Goal: Information Seeking & Learning: Learn about a topic

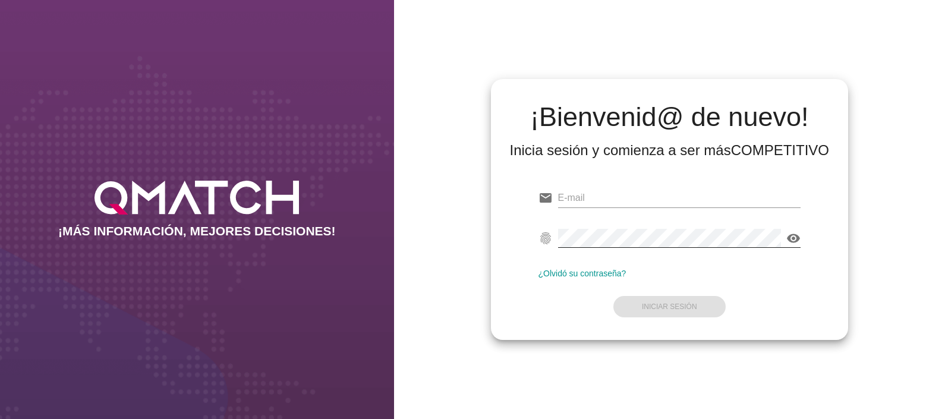
type input "ogomez@makro.com.co"
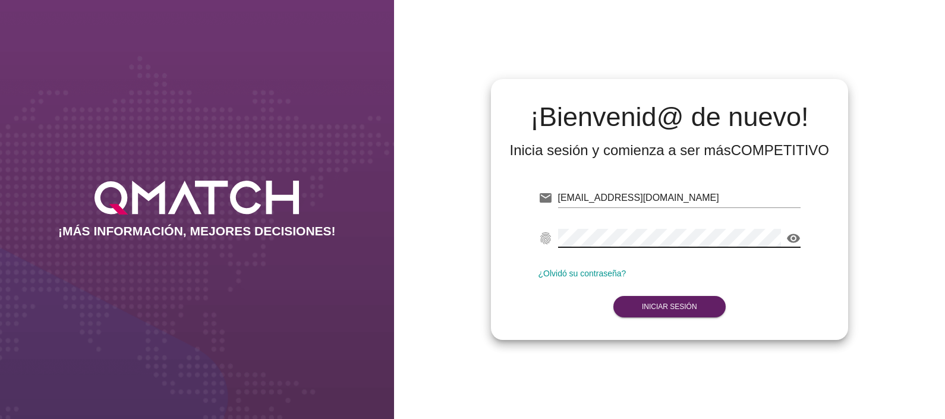
click at [832, 190] on div "email ogomez@makro.com.co fingerprint visibility ¿Olvidó su contraseña? Iniciar…" at bounding box center [669, 250] width 339 height 162
click at [679, 312] on button "Iniciar Sesión" at bounding box center [669, 306] width 112 height 21
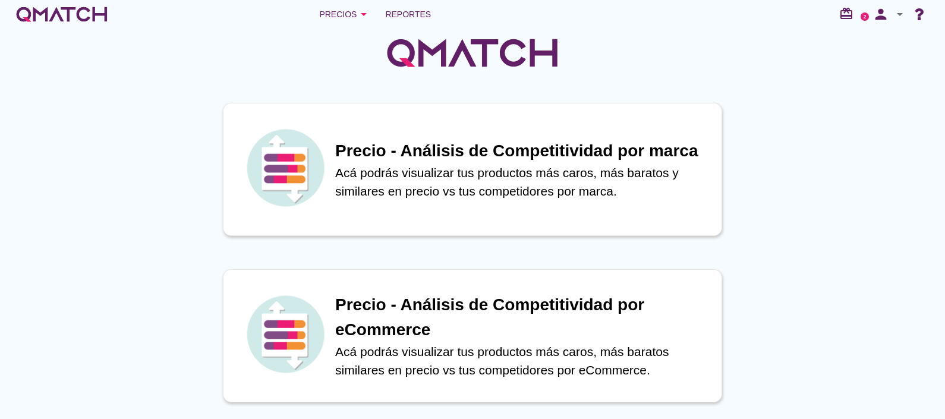
scroll to position [20, 0]
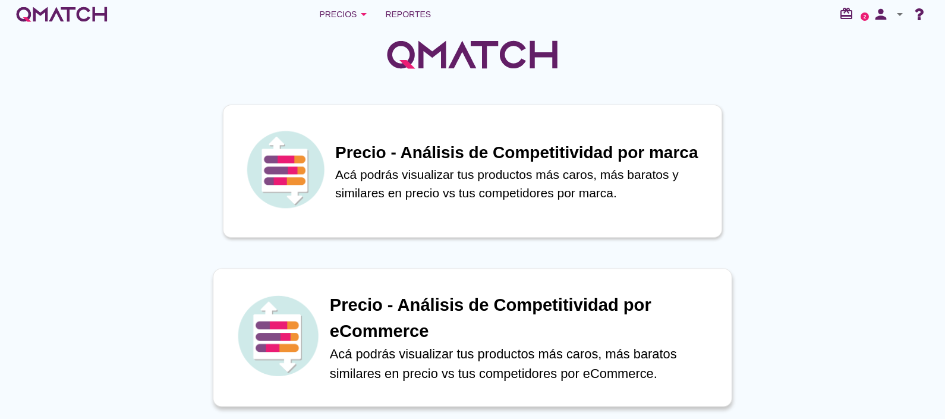
click at [494, 323] on h1 "Precio - Análisis de Competitividad por eCommerce" at bounding box center [524, 318] width 389 height 52
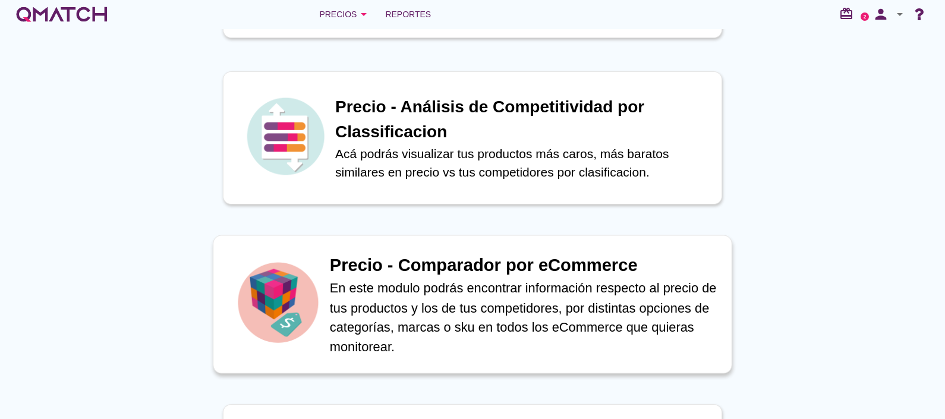
scroll to position [520, 0]
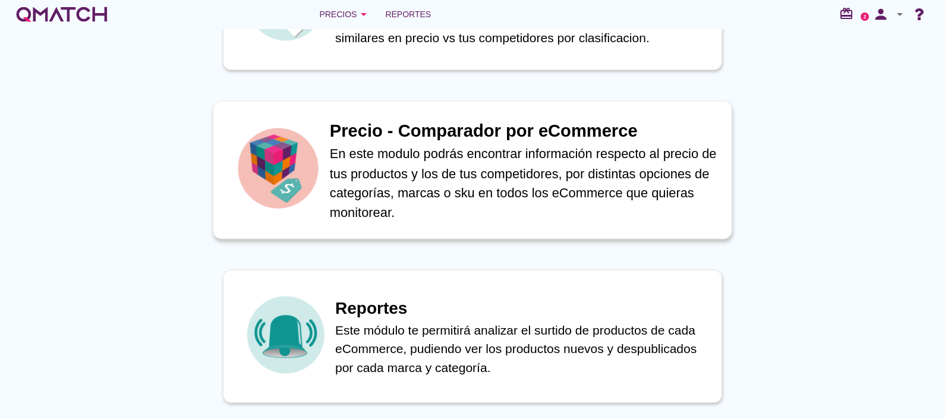
click at [402, 196] on p "En este modulo podrás encontrar información respecto al precio de tus productos…" at bounding box center [524, 183] width 389 height 78
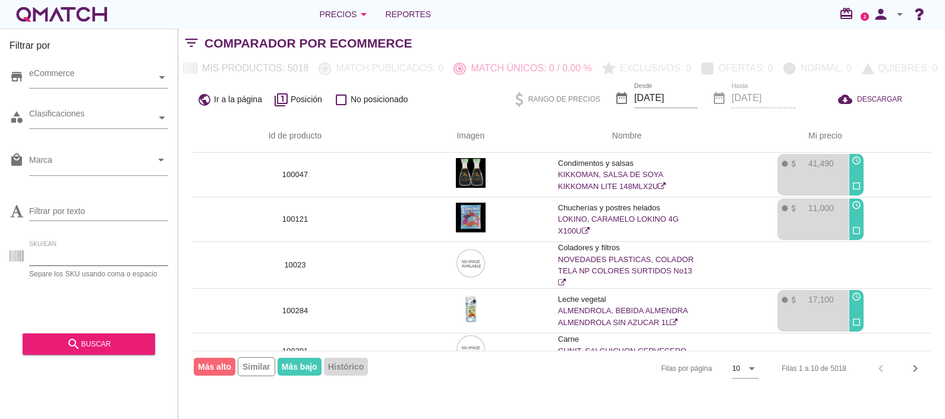
click at [70, 252] on input "SKU/EAN" at bounding box center [98, 256] width 139 height 19
click at [74, 244] on div "SKU/EAN Separe los SKU usando coma o espacio" at bounding box center [89, 258] width 159 height 38
click at [87, 258] on input "SKU/EAN" at bounding box center [98, 256] width 139 height 19
click at [102, 340] on div "search buscar" at bounding box center [88, 344] width 113 height 14
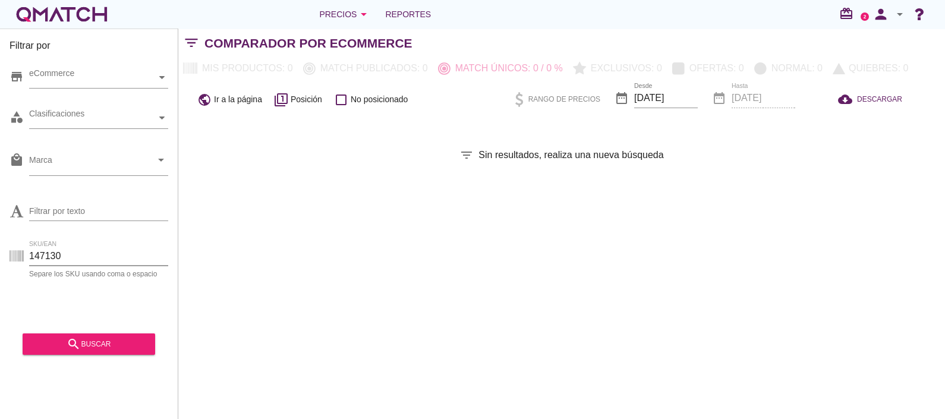
click at [75, 252] on input "147130" at bounding box center [98, 256] width 139 height 19
type input "1"
click at [90, 340] on div "search buscar" at bounding box center [88, 344] width 113 height 14
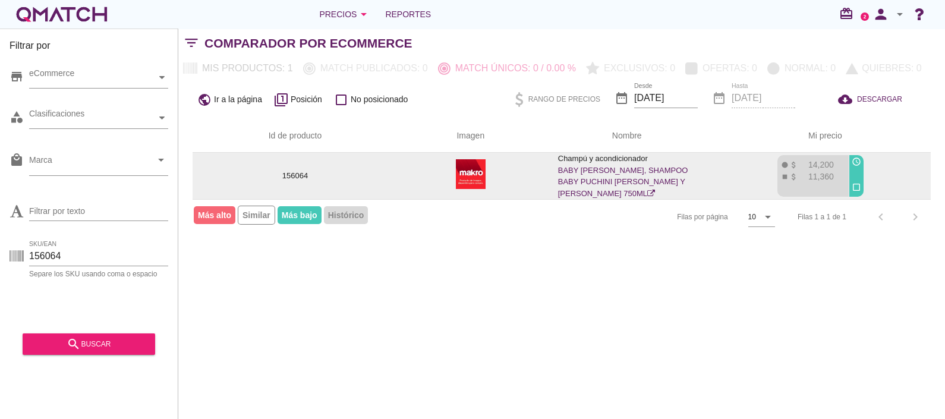
click at [390, 191] on td "156064" at bounding box center [294, 176] width 205 height 46
click at [476, 174] on img at bounding box center [471, 174] width 30 height 30
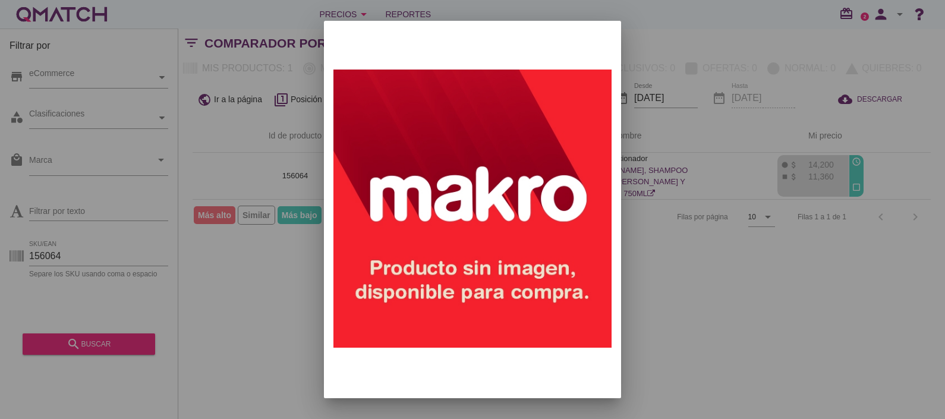
click at [291, 176] on div at bounding box center [472, 209] width 945 height 419
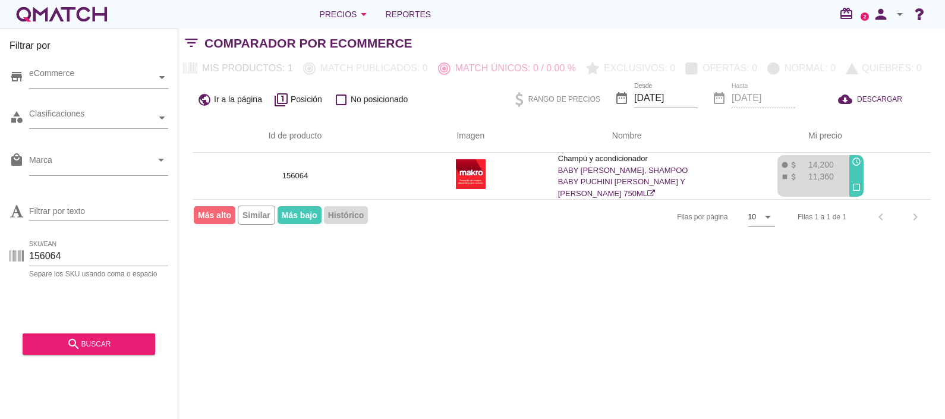
click at [291, 176] on p "156064" at bounding box center [295, 176] width 176 height 12
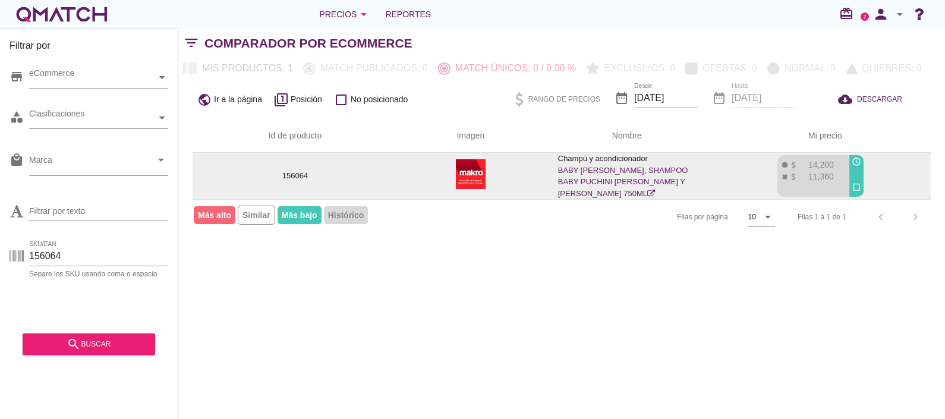
click at [667, 169] on td "Champú y acondicionador BABY PUCHINI, SHAMPOO BABY PUCHINI NINOS Y NINAS 750ML" at bounding box center [627, 176] width 166 height 46
drag, startPoint x: 667, startPoint y: 169, endPoint x: 548, endPoint y: 172, distance: 119.4
click at [548, 172] on td "Champú y acondicionador BABY PUCHINI, SHAMPOO BABY PUCHINI NINOS Y NINAS 750ML" at bounding box center [627, 176] width 166 height 46
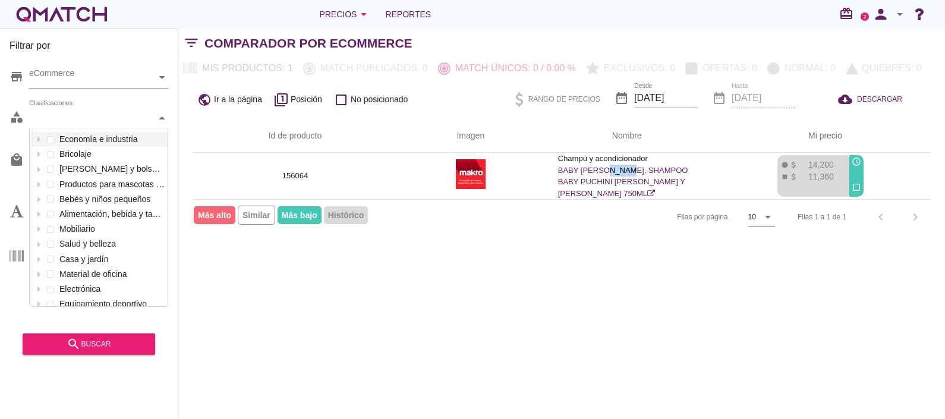
click at [151, 117] on div "Clasificaciones" at bounding box center [92, 118] width 127 height 12
click at [276, 312] on div "Filtrar por store eCommerce category Clasificaciones Economía e industria Brico…" at bounding box center [561, 224] width 766 height 390
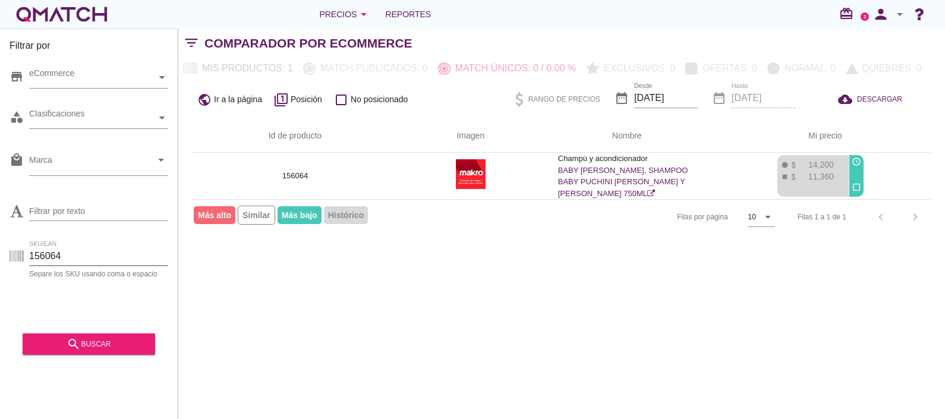
click at [97, 255] on input "156064" at bounding box center [98, 256] width 139 height 19
type input "1"
click at [86, 345] on div "search buscar" at bounding box center [88, 344] width 113 height 14
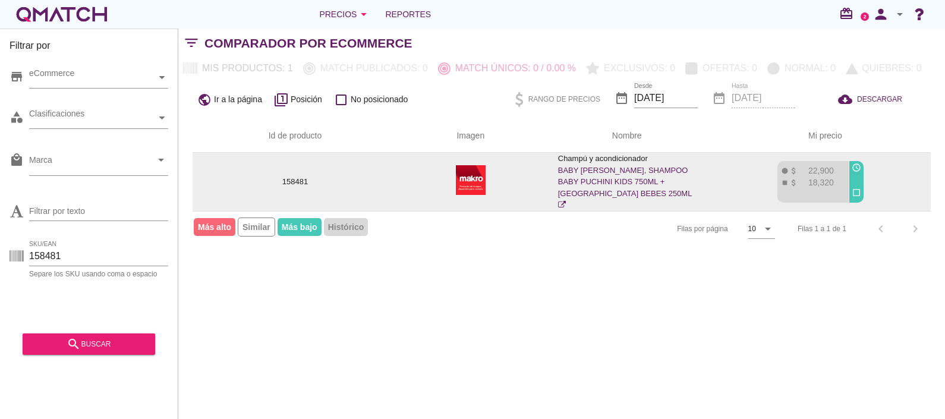
click at [495, 161] on td at bounding box center [470, 182] width 146 height 58
click at [818, 177] on p "18,320" at bounding box center [816, 182] width 36 height 12
drag, startPoint x: 818, startPoint y: 177, endPoint x: 789, endPoint y: 166, distance: 31.2
click at [789, 166] on icon "attach_money" at bounding box center [793, 170] width 9 height 9
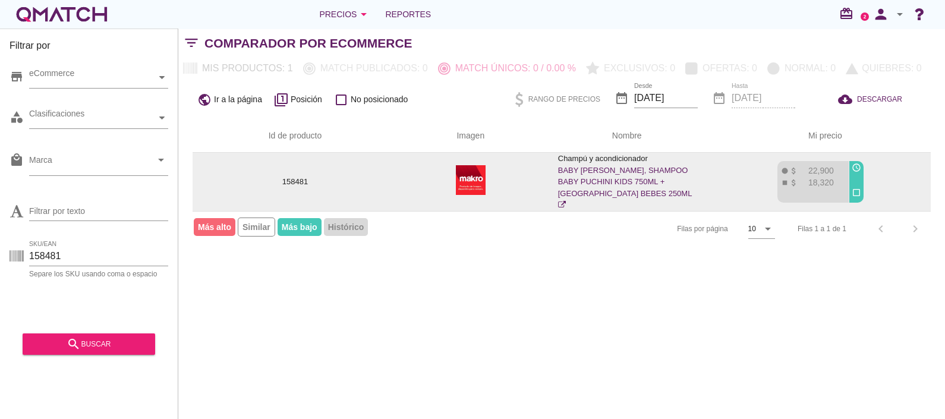
click at [787, 166] on icon "fiber_manual_record" at bounding box center [784, 170] width 9 height 9
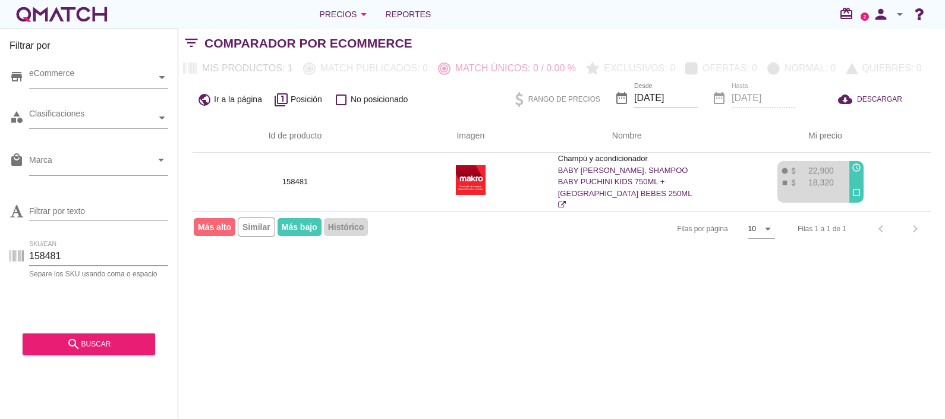
click at [60, 263] on input "158481" at bounding box center [98, 256] width 139 height 19
type input "1"
click at [82, 356] on div "Filtrar por store eCommerce category Clasificaciones local_mall Marca arrow_dro…" at bounding box center [89, 224] width 178 height 390
click at [80, 350] on button "search buscar" at bounding box center [89, 343] width 132 height 21
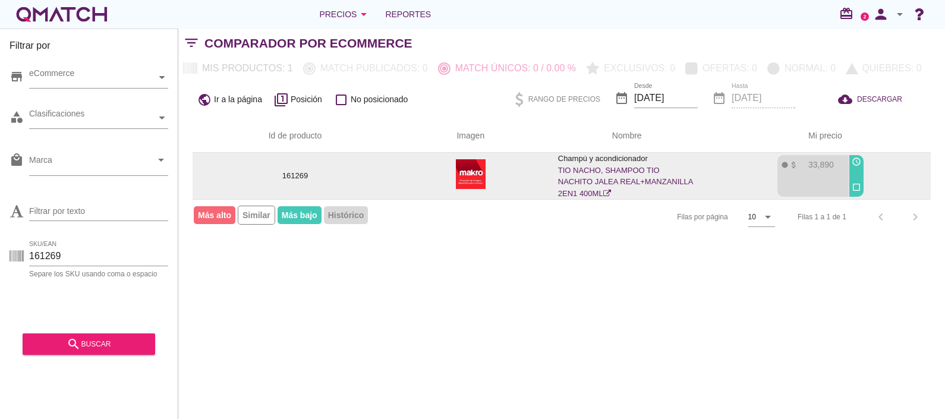
click at [451, 179] on td at bounding box center [470, 176] width 146 height 46
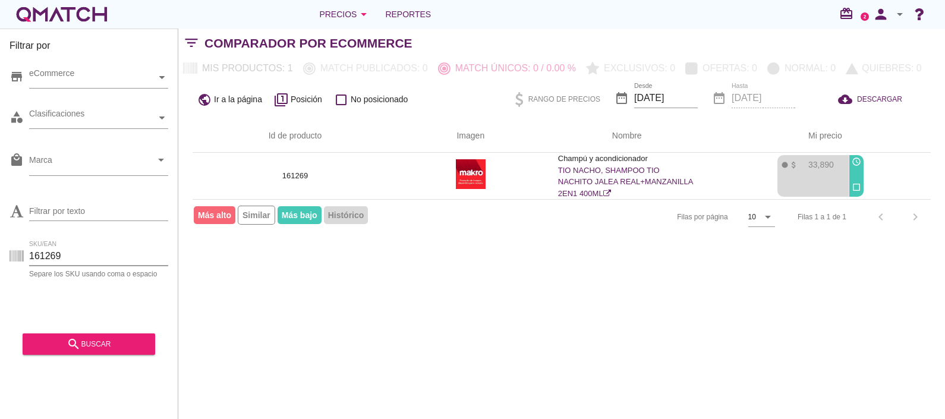
click at [107, 260] on input "161269" at bounding box center [98, 256] width 139 height 19
click at [320, 354] on div "Filtrar por store eCommerce category Clasificaciones local_mall Marca arrow_dro…" at bounding box center [561, 224] width 766 height 390
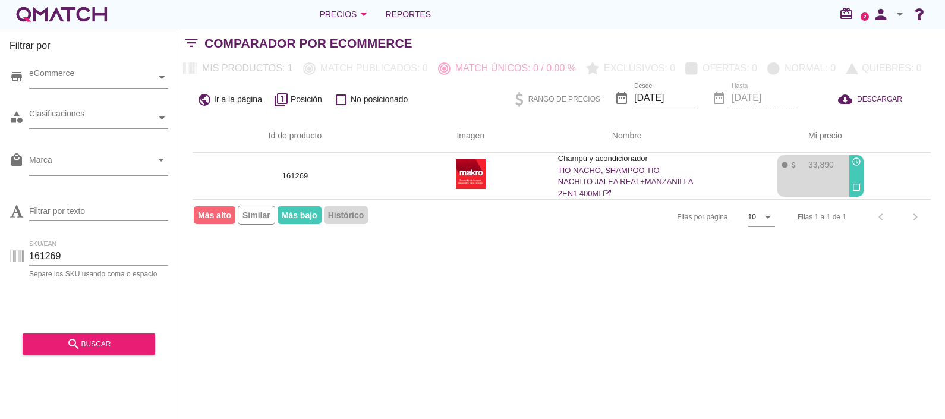
click at [85, 255] on input "161269" at bounding box center [98, 256] width 139 height 19
type input "1"
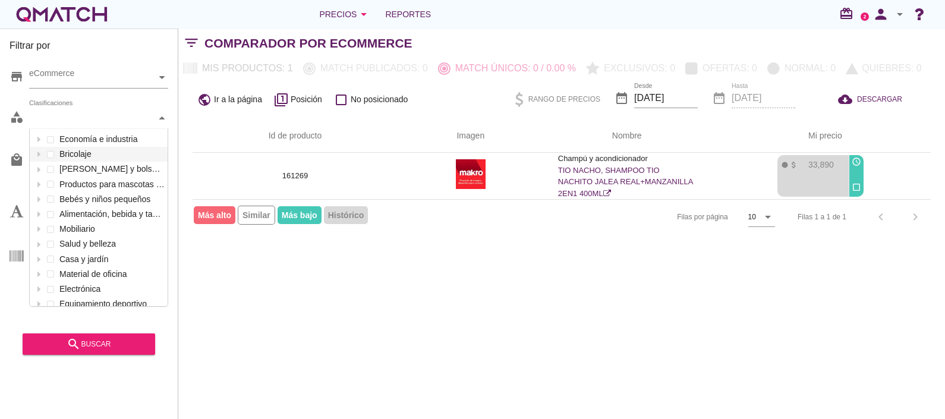
click at [139, 116] on div "Clasificaciones" at bounding box center [92, 118] width 127 height 12
click at [280, 330] on div "Filtrar por store eCommerce category Clasificaciones Economía e industria Brico…" at bounding box center [561, 224] width 766 height 390
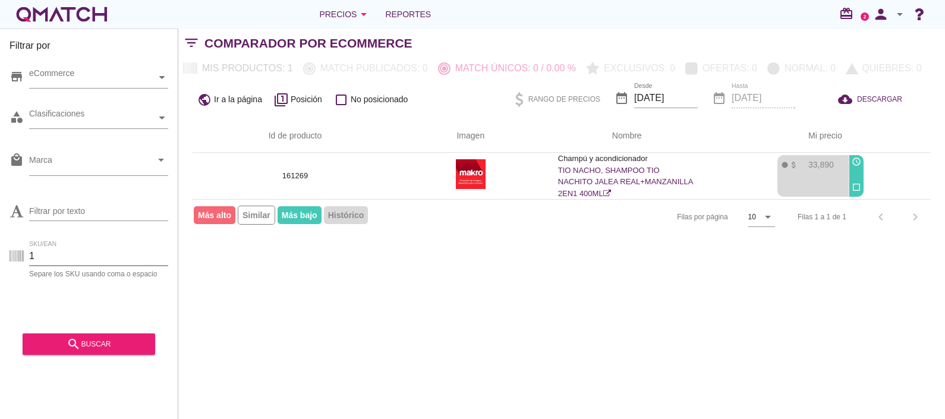
click at [73, 251] on input "1" at bounding box center [98, 256] width 139 height 19
click at [102, 356] on div "Filtrar por store eCommerce category Clasificaciones local_mall Marca arrow_dro…" at bounding box center [89, 224] width 178 height 390
click at [101, 348] on div "search buscar" at bounding box center [88, 344] width 113 height 14
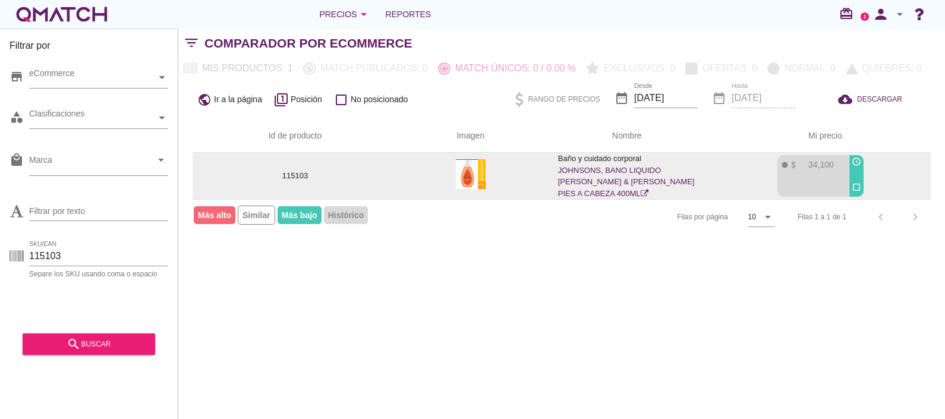
click at [795, 178] on div "fiber_manual_record attach_money 34,100" at bounding box center [811, 176] width 69 height 42
click at [623, 177] on link "JOHNSONS, BANO LIQUIDO JOHNSON & JOHNSON PIES A CABEZA 400ML" at bounding box center [626, 182] width 137 height 32
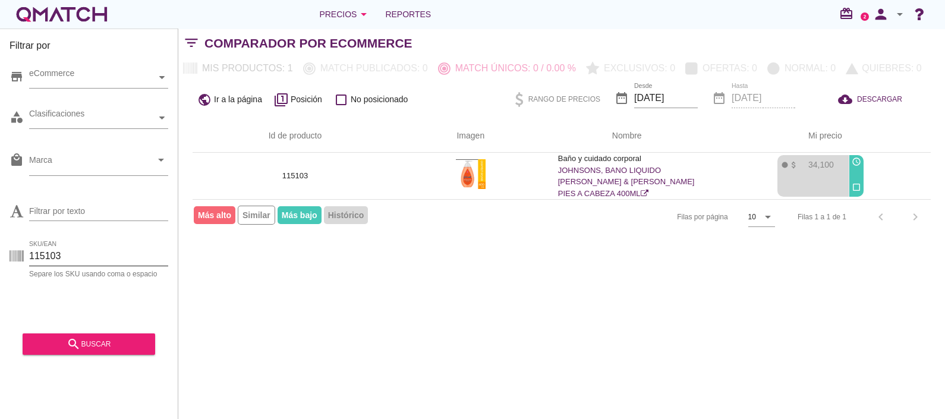
click at [83, 252] on input "115103" at bounding box center [98, 256] width 139 height 19
click at [122, 342] on div "search buscar" at bounding box center [88, 344] width 113 height 14
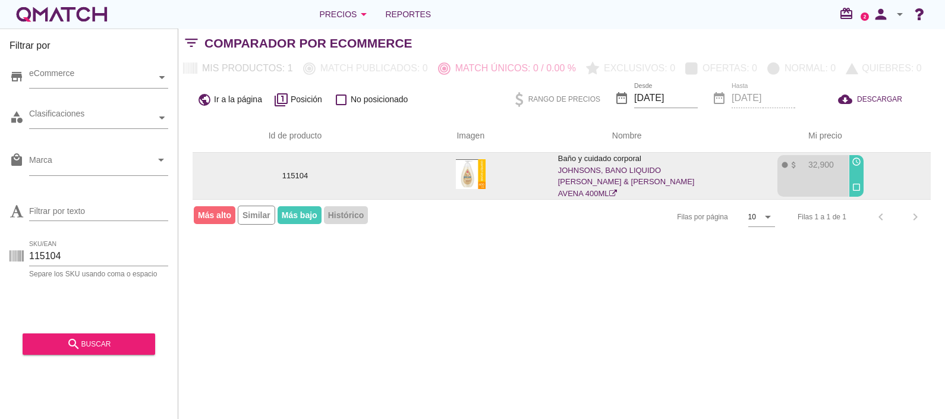
click at [546, 178] on td "Baño y cuidado corporal JOHNSONS, BANO LIQUIDO JOHNSON & JOHNSON AVENA 400ML" at bounding box center [627, 176] width 166 height 46
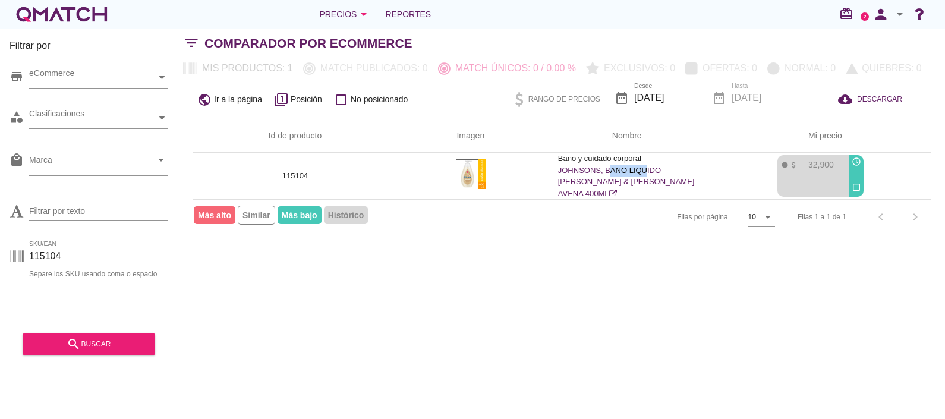
drag, startPoint x: 546, startPoint y: 178, endPoint x: 475, endPoint y: 173, distance: 70.9
click at [475, 173] on img at bounding box center [471, 174] width 30 height 30
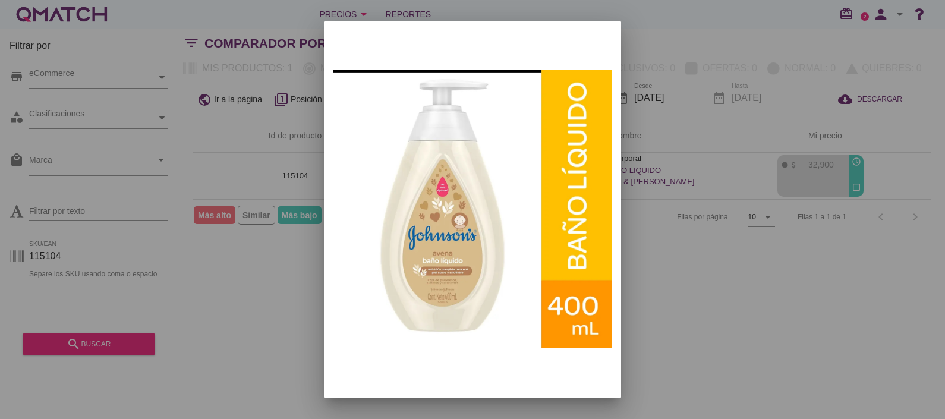
click at [663, 163] on div at bounding box center [472, 209] width 945 height 419
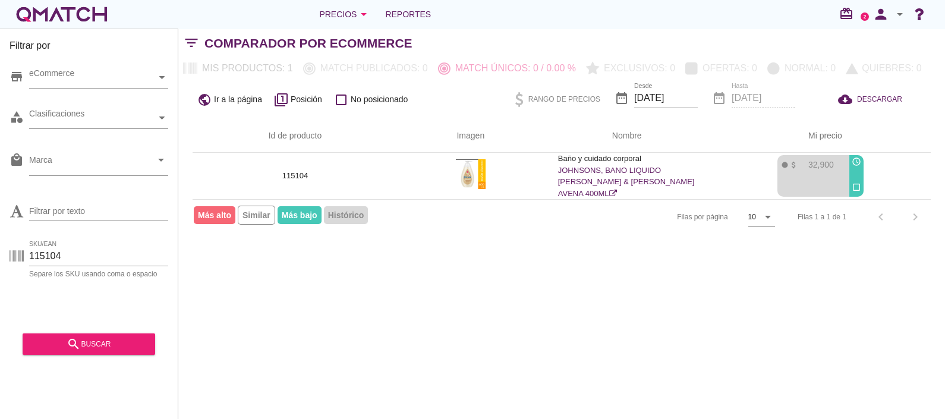
click at [663, 163] on p "Baño y cuidado corporal" at bounding box center [627, 159] width 138 height 12
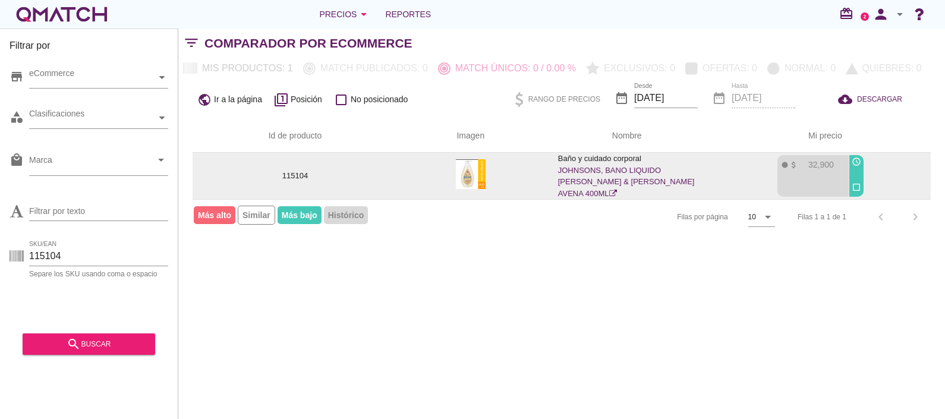
click at [617, 174] on link "JOHNSONS, BANO LIQUIDO JOHNSON & JOHNSON AVENA 400ML" at bounding box center [626, 182] width 137 height 32
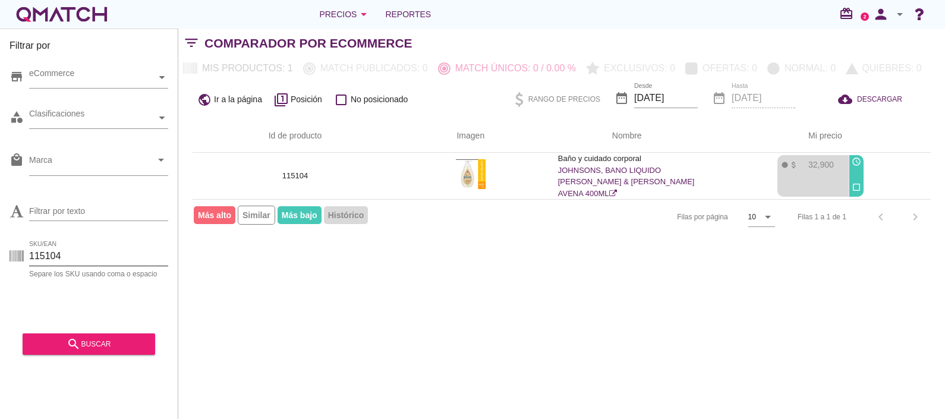
click at [87, 252] on input "115104" at bounding box center [98, 256] width 139 height 19
type input "1"
click at [92, 346] on div "search buscar" at bounding box center [88, 344] width 113 height 14
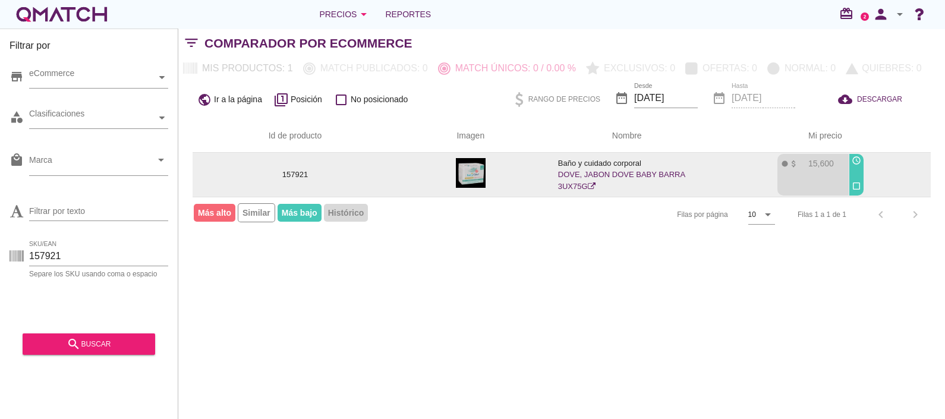
click at [574, 172] on link "DOVE, JABON DOVE BABY BARRA 3UX75G" at bounding box center [621, 180] width 127 height 21
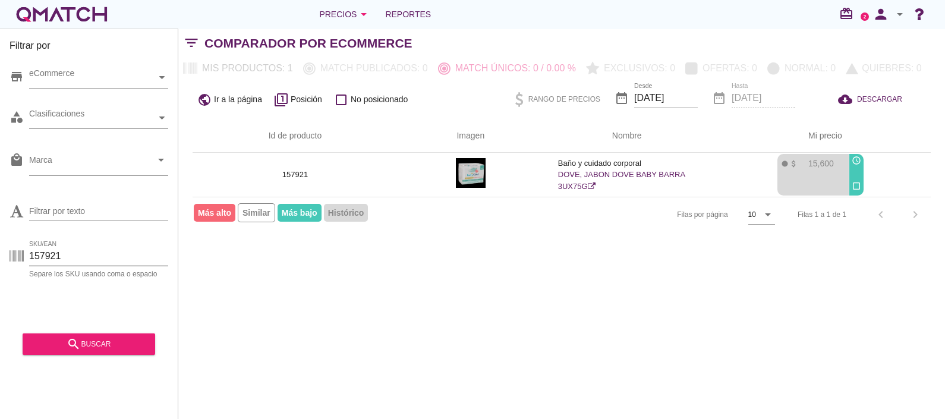
click at [83, 260] on input "157921" at bounding box center [98, 256] width 139 height 19
type input "1"
click at [93, 253] on input "SKU/EAN" at bounding box center [98, 256] width 139 height 19
click at [77, 258] on input "SKU/EAN" at bounding box center [98, 256] width 139 height 19
click at [111, 254] on input "SKU/EAN" at bounding box center [98, 256] width 139 height 19
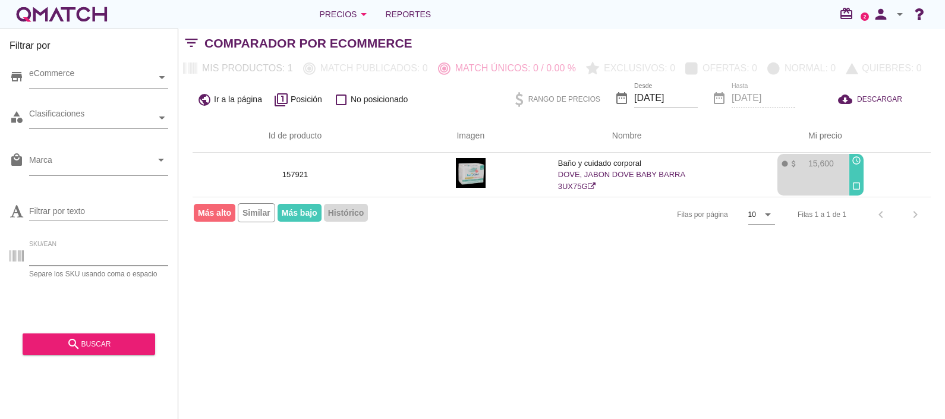
paste input "7501125184864"
type input "7501125184864"
click at [104, 345] on div "search buscar" at bounding box center [88, 344] width 113 height 14
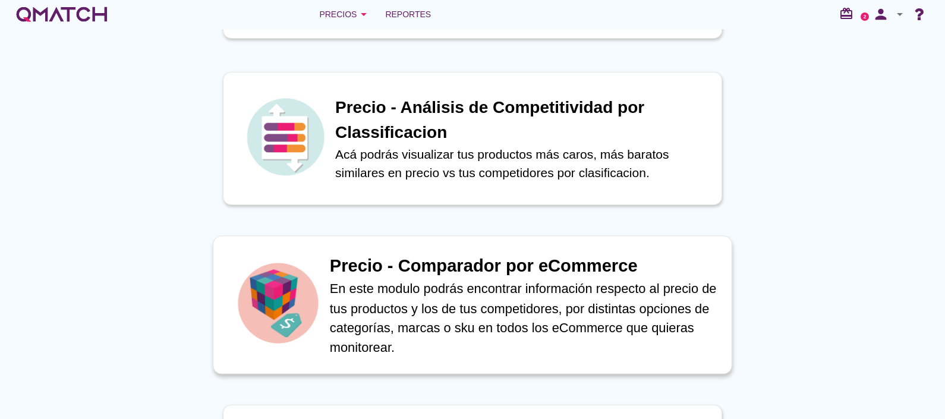
scroll to position [377, 0]
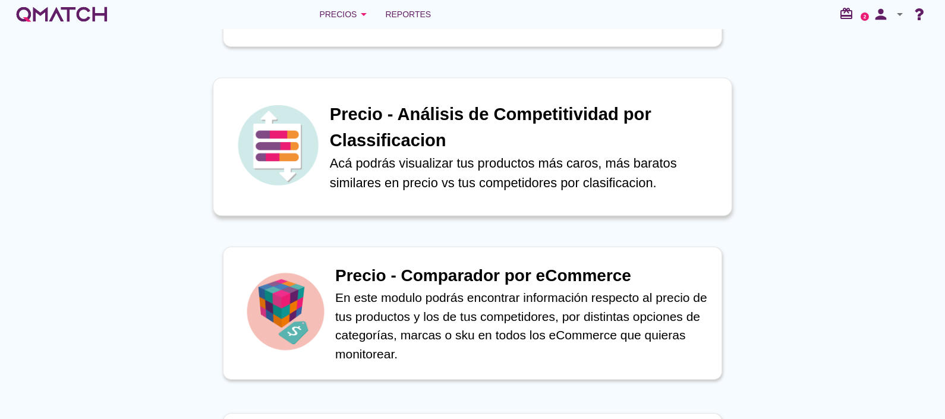
click at [413, 153] on p "Acá podrás visualizar tus productos más caros, más baratos similares en precio …" at bounding box center [524, 172] width 389 height 39
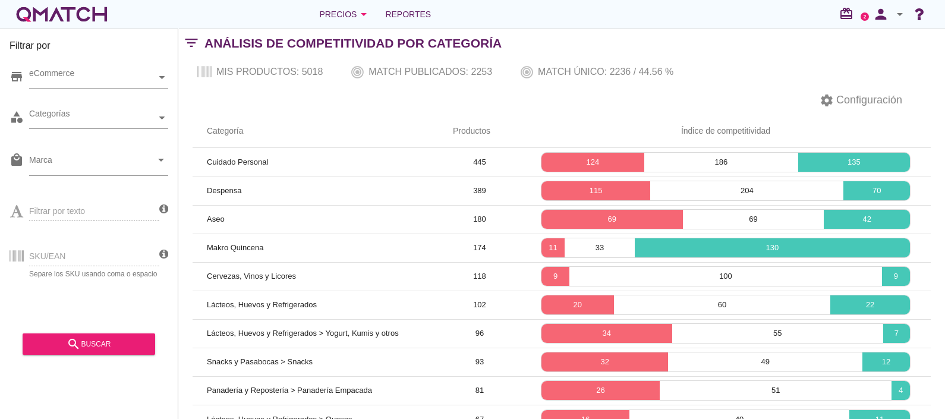
click at [56, 258] on div "SKU/EAN Separe los SKU usando coma o espacio" at bounding box center [85, 254] width 150 height 45
click at [75, 258] on div "SKU/EAN Separe los SKU usando coma o espacio" at bounding box center [85, 254] width 150 height 45
click at [61, 255] on div "SKU/EAN Separe los SKU usando coma o espacio" at bounding box center [85, 254] width 150 height 45
click at [62, 255] on div "SKU/EAN Separe los SKU usando coma o espacio" at bounding box center [85, 254] width 150 height 45
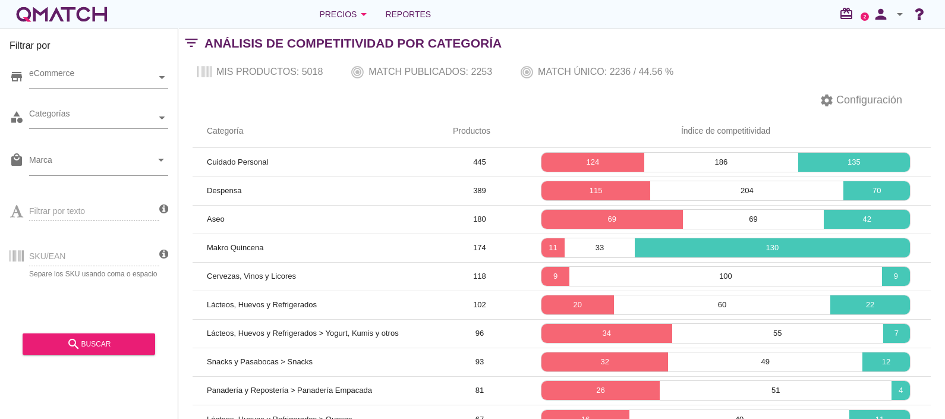
click at [99, 250] on div "SKU/EAN Separe los SKU usando coma o espacio" at bounding box center [85, 254] width 150 height 45
click at [89, 75] on div "eCommerce" at bounding box center [92, 77] width 127 height 12
click at [41, 98] on div at bounding box center [39, 98] width 12 height 15
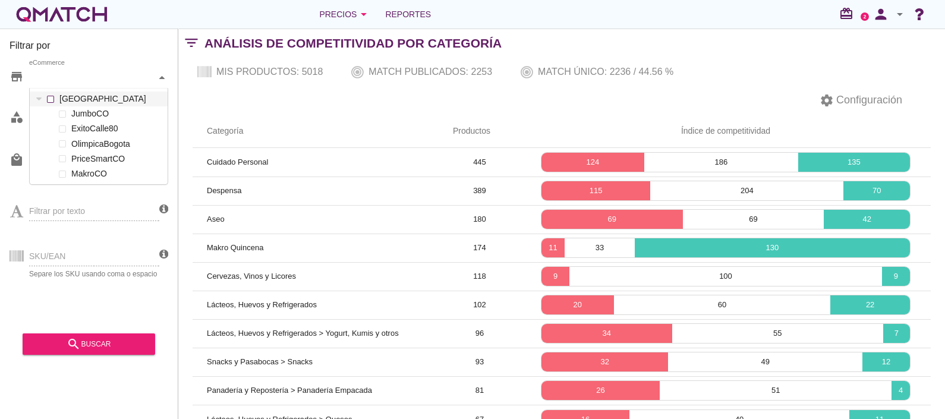
click at [49, 89] on div "eCommerce Colombia JumboCO ExitoCalle80 OlimpicaBogota PriceSmartCO MakroCO" at bounding box center [98, 77] width 139 height 21
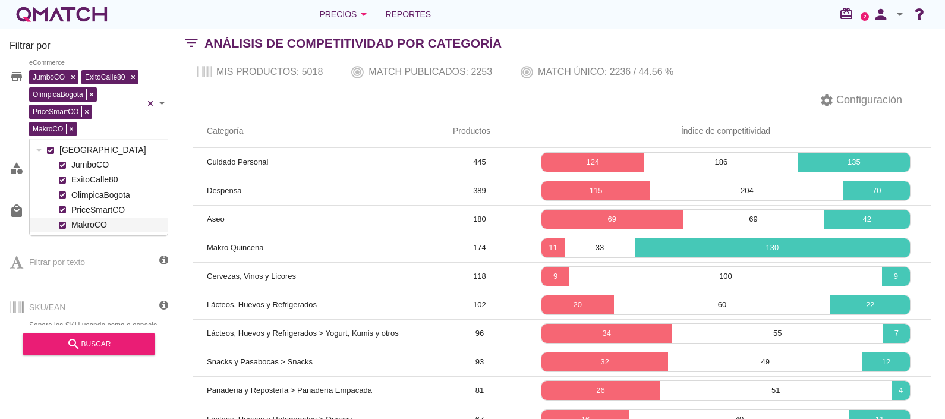
click at [62, 259] on div "Filtrar por texto" at bounding box center [85, 260] width 150 height 45
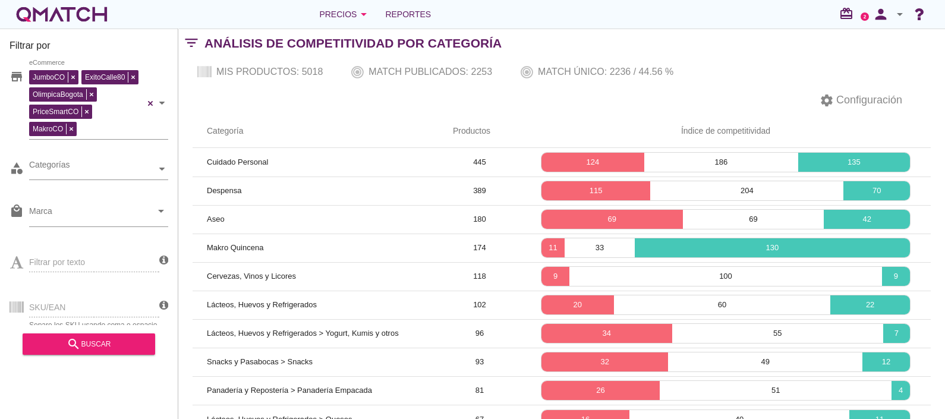
click at [64, 258] on div "Filtrar por texto" at bounding box center [85, 260] width 150 height 45
click at [74, 216] on input "Marca" at bounding box center [90, 213] width 122 height 19
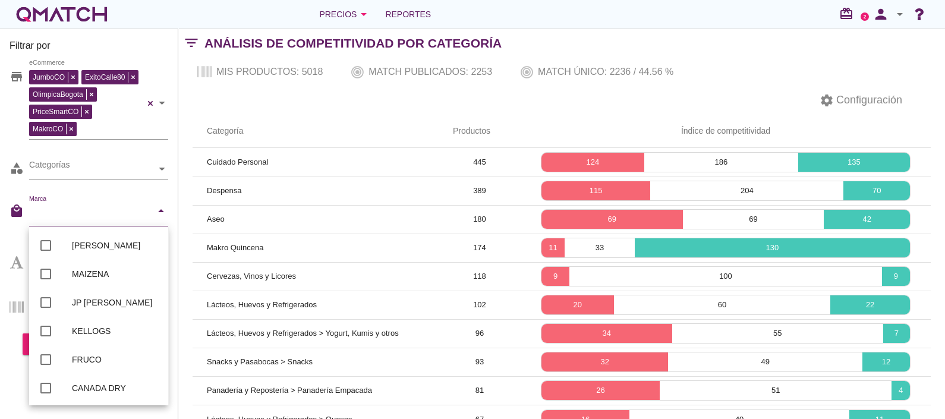
click at [0, 258] on html "check_box_outline_blank DEL ALBA check_box_outline_blank MAIZENA check_box_outl…" at bounding box center [472, 209] width 945 height 419
click at [15, 309] on div "SKU/EAN Separe los SKU usando coma o espacio" at bounding box center [85, 305] width 150 height 45
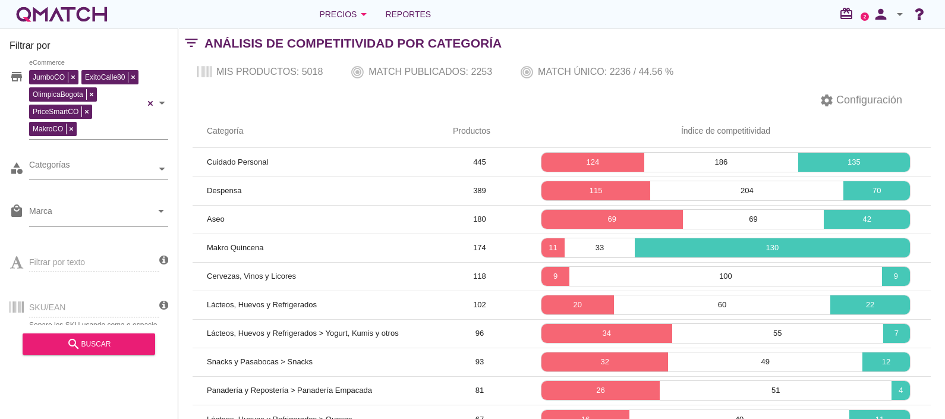
click at [83, 301] on div "SKU/EAN Separe los SKU usando coma o espacio" at bounding box center [85, 305] width 150 height 45
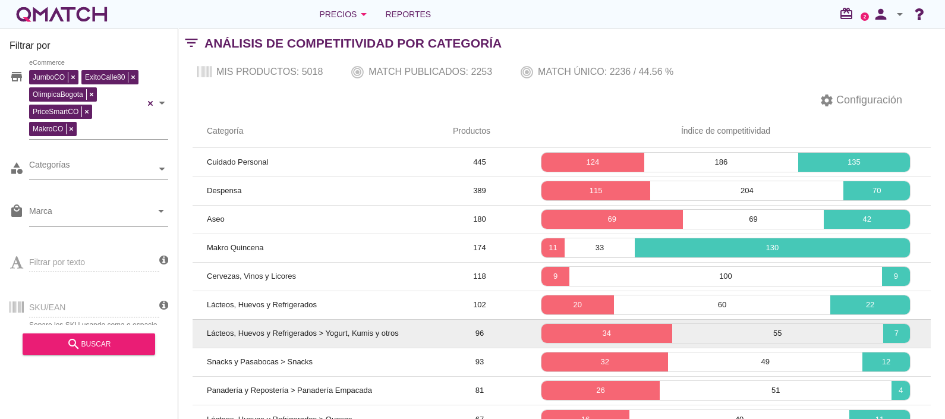
scroll to position [60, 0]
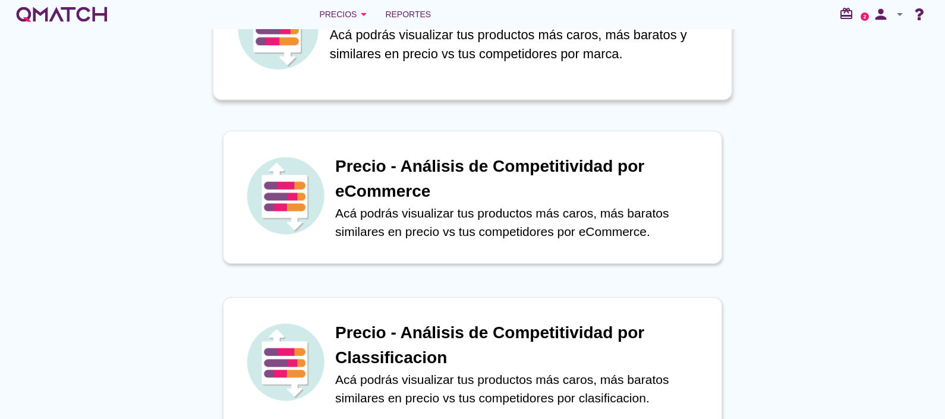
scroll to position [163, 0]
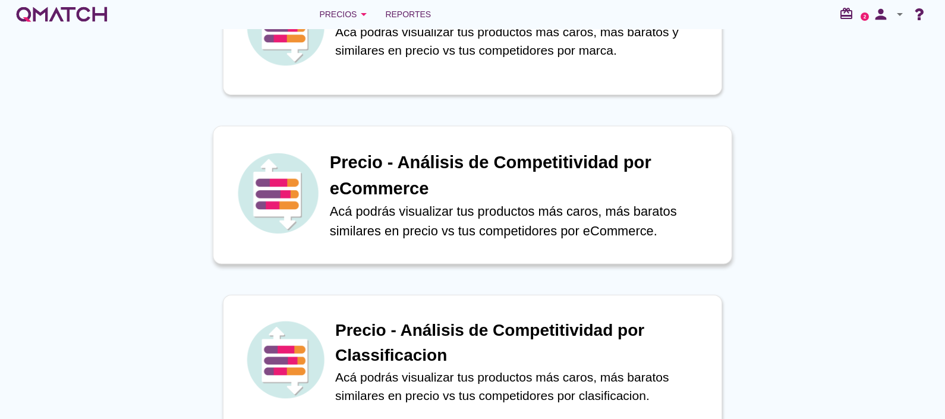
click at [461, 195] on h1 "Precio - Análisis de Competitividad por eCommerce" at bounding box center [524, 176] width 389 height 52
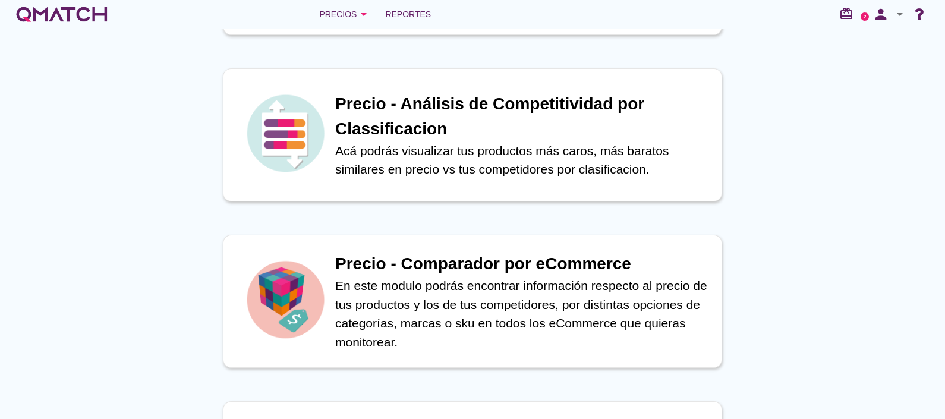
scroll to position [520, 0]
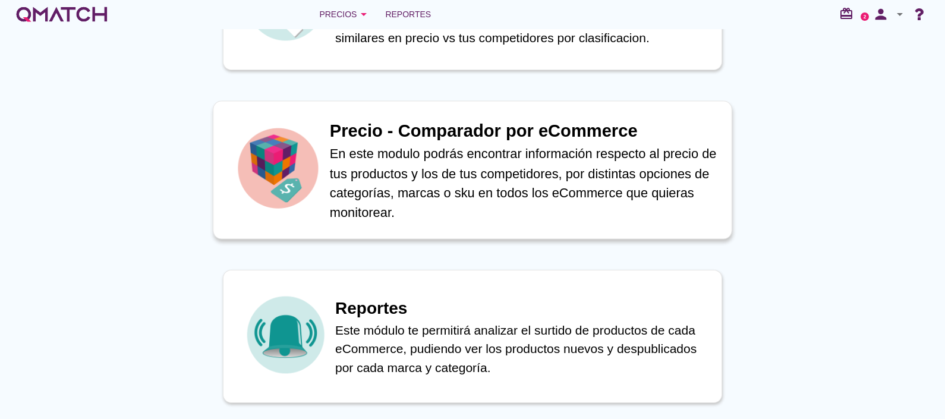
click at [434, 167] on p "En este modulo podrás encontrar información respecto al precio de tus productos…" at bounding box center [524, 183] width 389 height 78
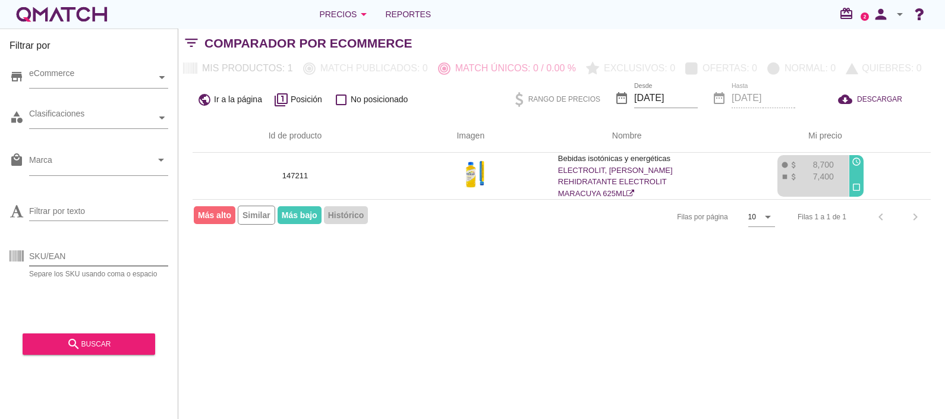
click at [68, 259] on input "SKU/EAN" at bounding box center [98, 256] width 139 height 19
paste input "7501125184864"
type input "7501125184864"
click at [70, 349] on icon "search" at bounding box center [74, 344] width 14 height 14
click at [104, 75] on div "eCommerce" at bounding box center [92, 77] width 127 height 12
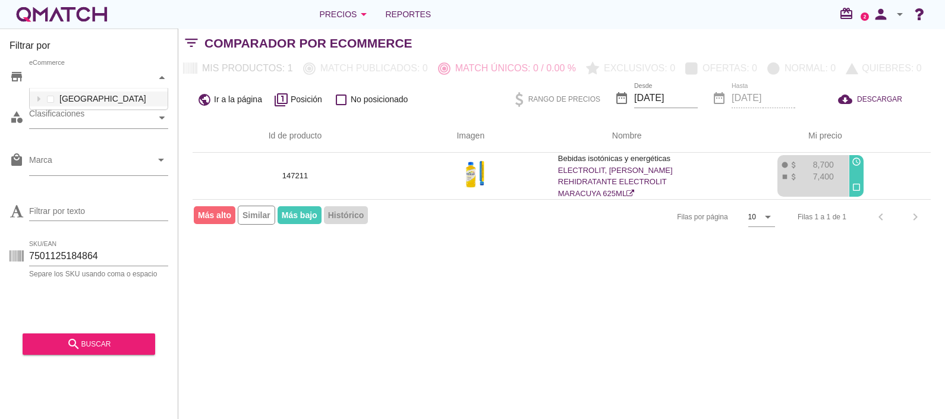
scroll to position [21, 138]
click at [42, 103] on div at bounding box center [39, 98] width 12 height 15
click at [53, 89] on div "eCommerce Colombia JumboCO ExitoCalle80 OlimpicaBogota PriceSmartCO MakroCO" at bounding box center [98, 77] width 139 height 21
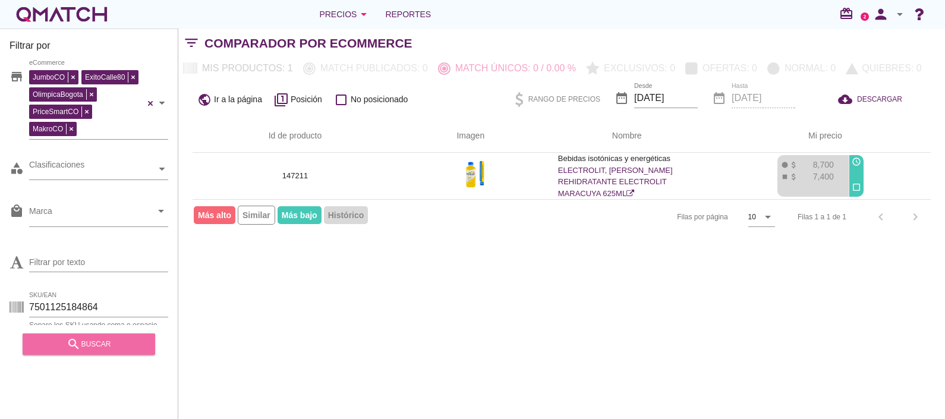
click at [95, 339] on div "search buscar" at bounding box center [88, 344] width 113 height 14
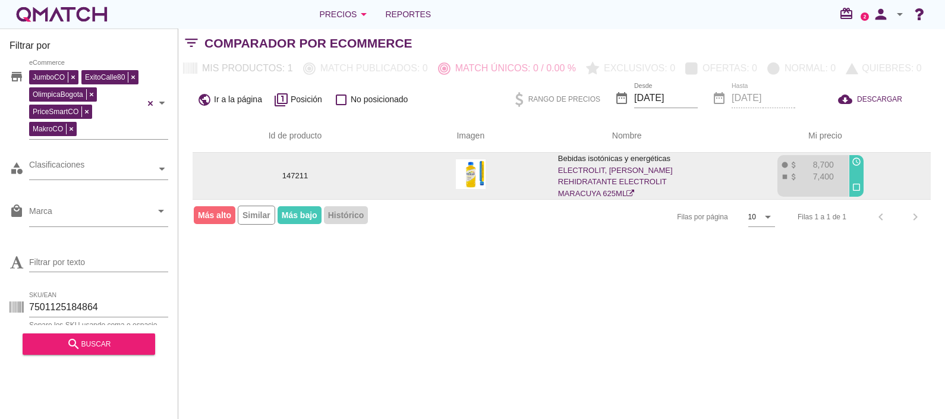
click at [669, 185] on link "ELECTROLIT, SUERO REHIDRATANTE ELECTROLIT MARACUYA 625ML" at bounding box center [615, 182] width 115 height 32
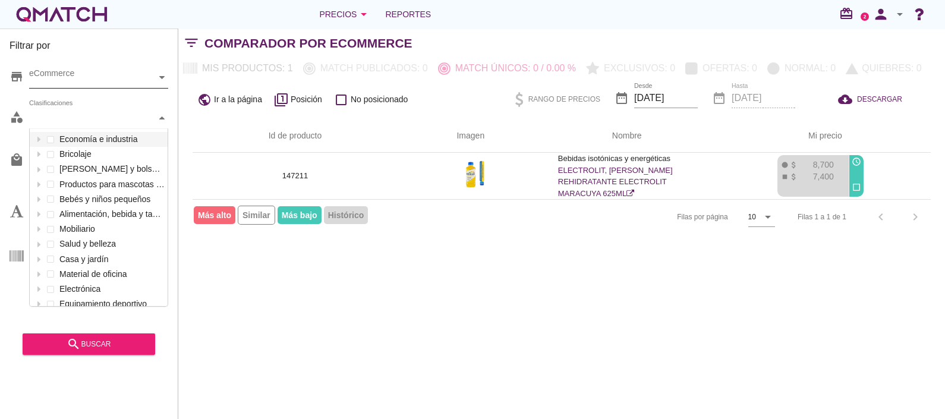
click at [84, 110] on div "Clasificaciones" at bounding box center [92, 118] width 127 height 21
click at [85, 80] on div "eCommerce" at bounding box center [92, 77] width 127 height 12
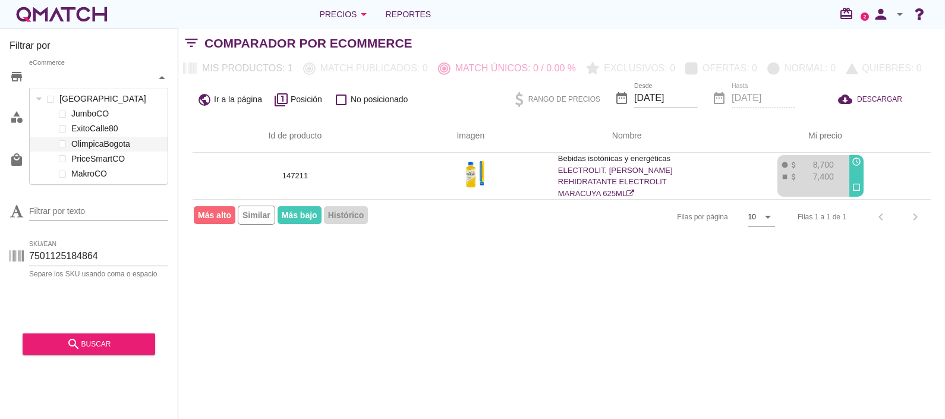
scroll to position [96, 138]
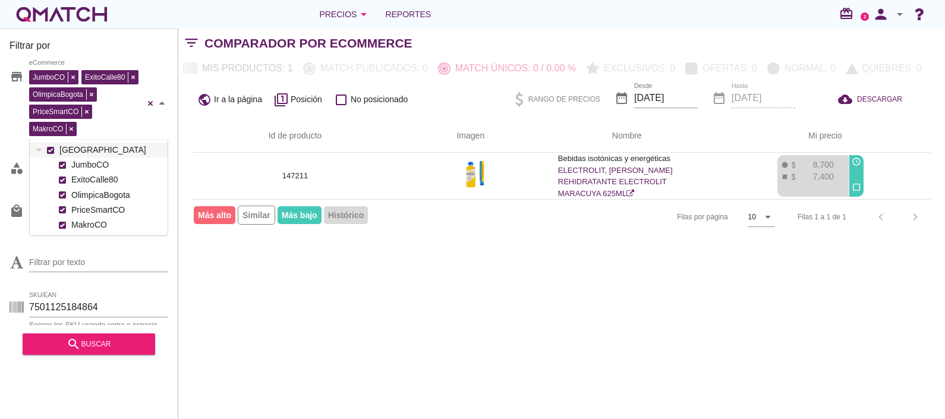
click at [52, 99] on div "JumboCO ExitoCalle80 OlimpicaBogota PriceSmartCO MakroCO eCommerce Colombia Jum…" at bounding box center [98, 103] width 139 height 72
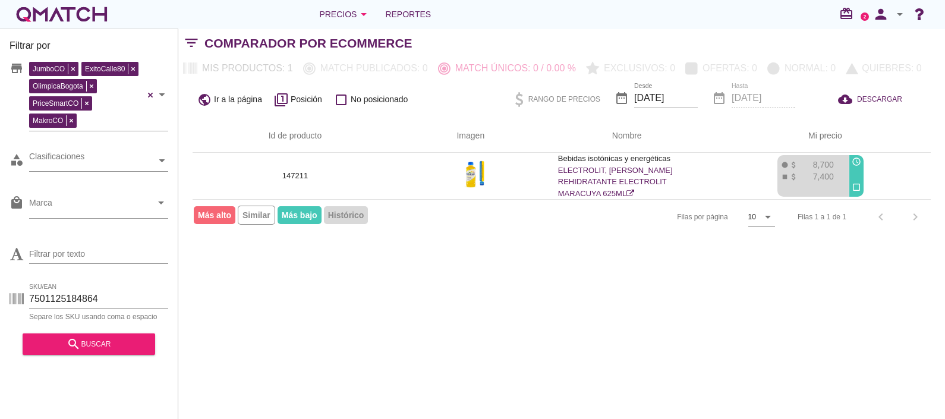
click at [207, 277] on div "Filtrar por store JumboCO ExitoCalle80 OlimpicaBogota PriceSmartCO MakroCO eCom…" at bounding box center [561, 224] width 766 height 390
click at [87, 154] on div "Clasificaciones" at bounding box center [92, 160] width 127 height 12
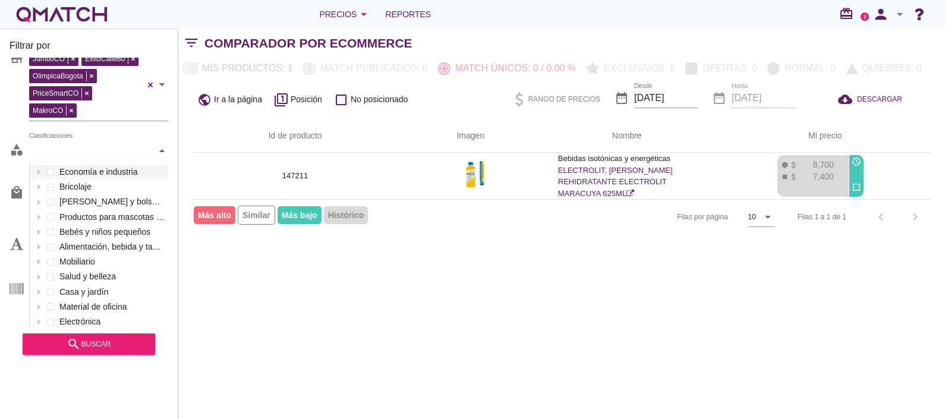
scroll to position [177, 138]
drag, startPoint x: 249, startPoint y: 298, endPoint x: 235, endPoint y: 292, distance: 15.7
click at [250, 298] on div "Filtrar por store JumboCO ExitoCalle80 OlimpicaBogota PriceSmartCO MakroCO eCom…" at bounding box center [561, 224] width 766 height 390
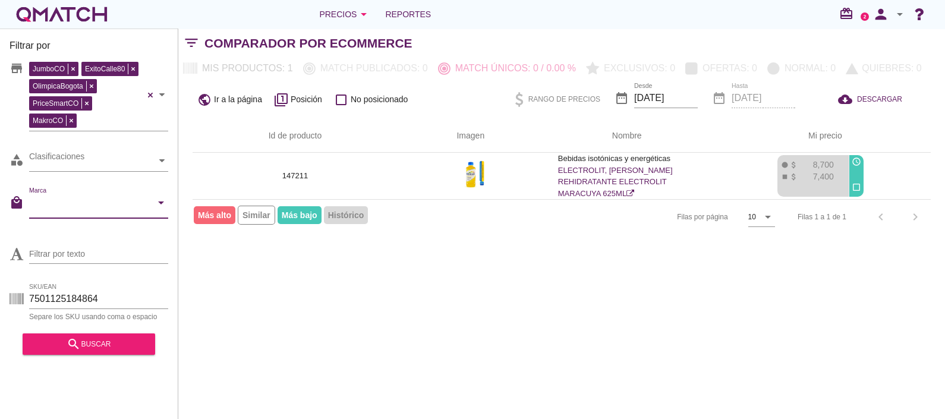
click at [84, 196] on input "Marca" at bounding box center [90, 205] width 122 height 19
click at [159, 195] on icon "arrow_drop_down" at bounding box center [161, 202] width 14 height 14
click at [98, 154] on div "Clasificaciones" at bounding box center [92, 160] width 127 height 12
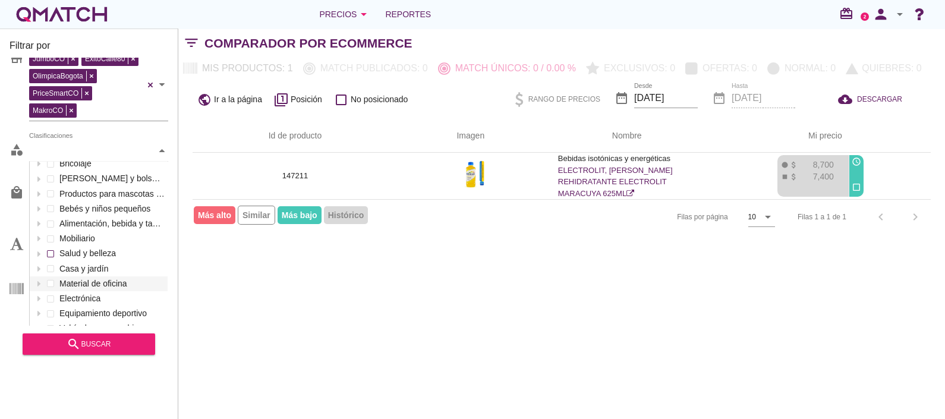
scroll to position [0, 0]
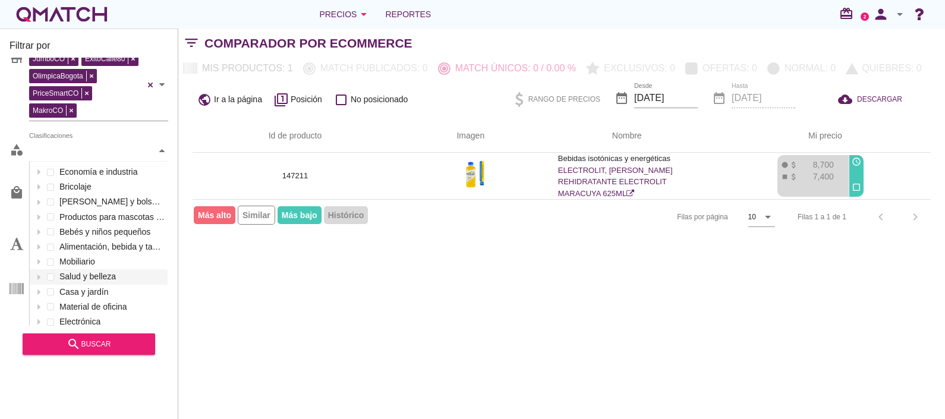
click at [362, 337] on div "Filtrar por store JumboCO ExitoCalle80 OlimpicaBogota PriceSmartCO MakroCO eCom…" at bounding box center [561, 224] width 766 height 390
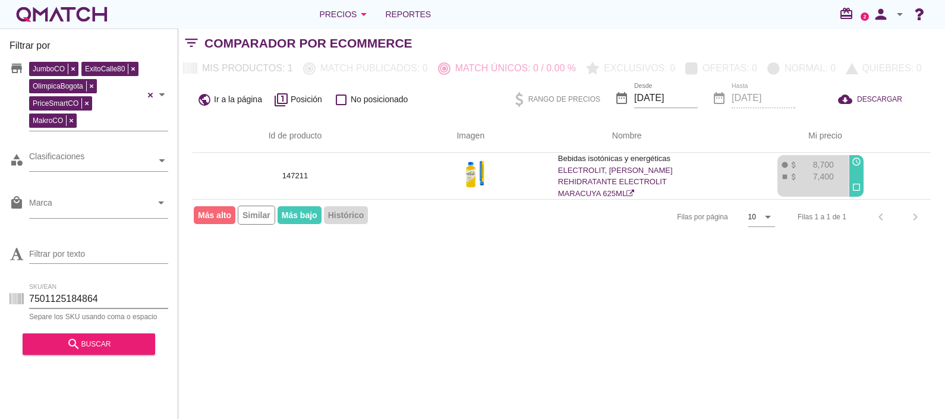
drag, startPoint x: 135, startPoint y: 288, endPoint x: -3, endPoint y: 279, distance: 138.7
click at [0, 279] on html "5 10 15 20 25 50 06-10-2025, 3:31:44 am No se encontraron marcas para mostrar C…" at bounding box center [472, 209] width 945 height 419
click at [119, 146] on div "category Clasificaciones" at bounding box center [89, 164] width 159 height 36
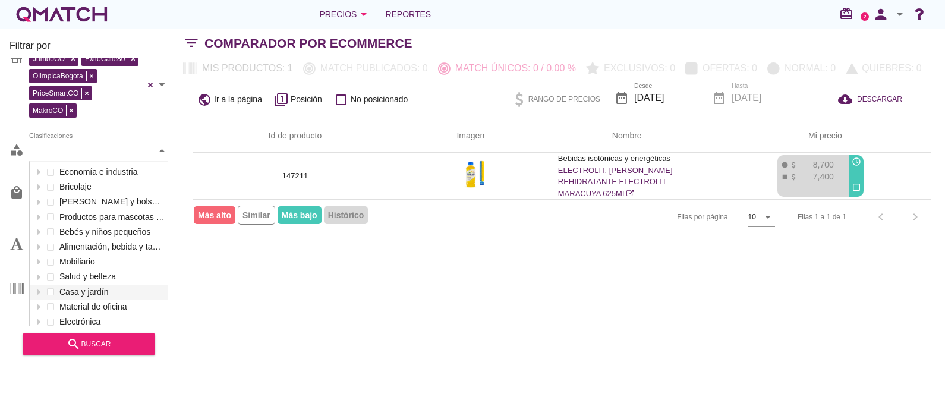
click at [144, 150] on div "Clasificaciones" at bounding box center [92, 150] width 127 height 12
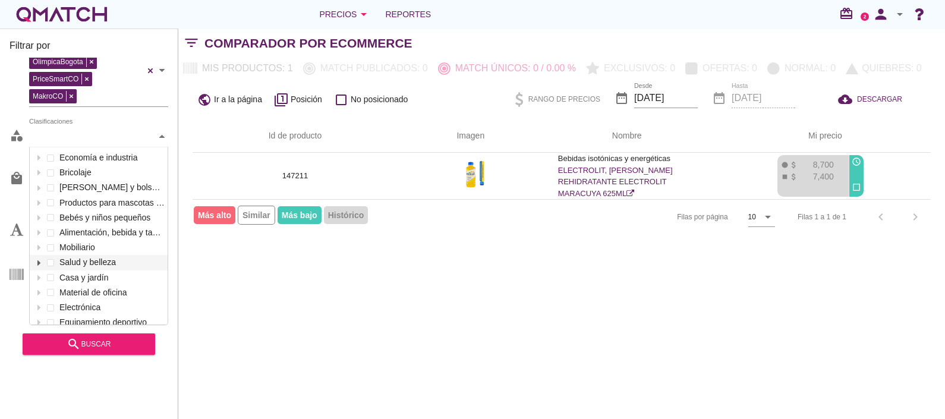
click at [35, 255] on div at bounding box center [39, 262] width 12 height 15
click at [62, 147] on div "Clasificaciones Economía e industria Bricolaje Maletas y bolsos de viaje Produc…" at bounding box center [98, 136] width 139 height 21
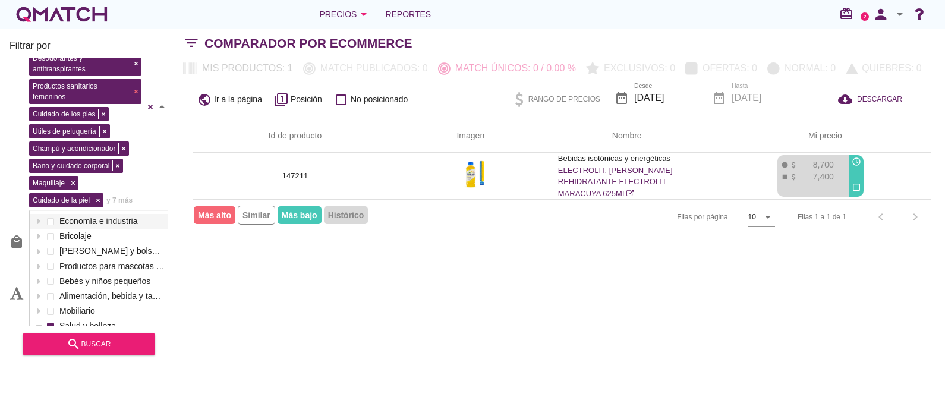
scroll to position [53, 0]
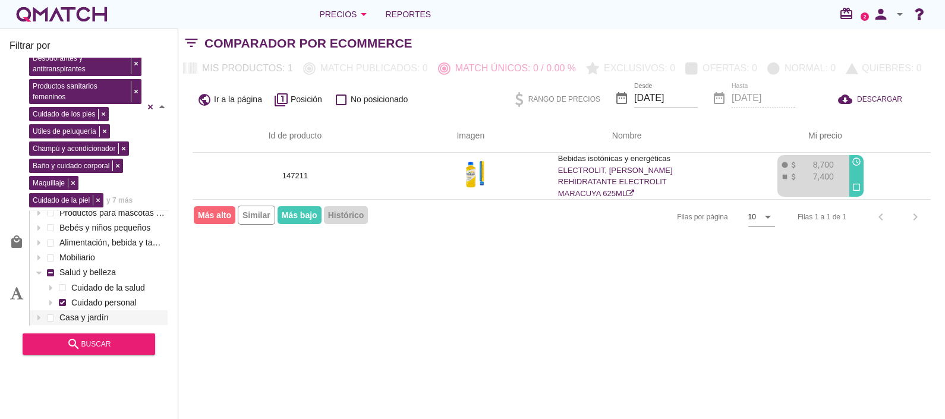
click at [242, 302] on div "Filtrar por store JumboCO ExitoCalle80 OlimpicaBogota PriceSmartCO MakroCO eCom…" at bounding box center [561, 224] width 766 height 390
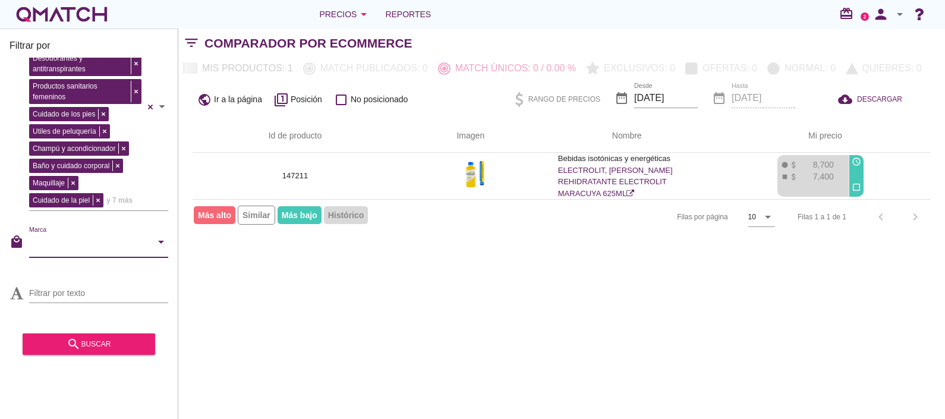
click at [107, 247] on input "Marca" at bounding box center [90, 244] width 122 height 19
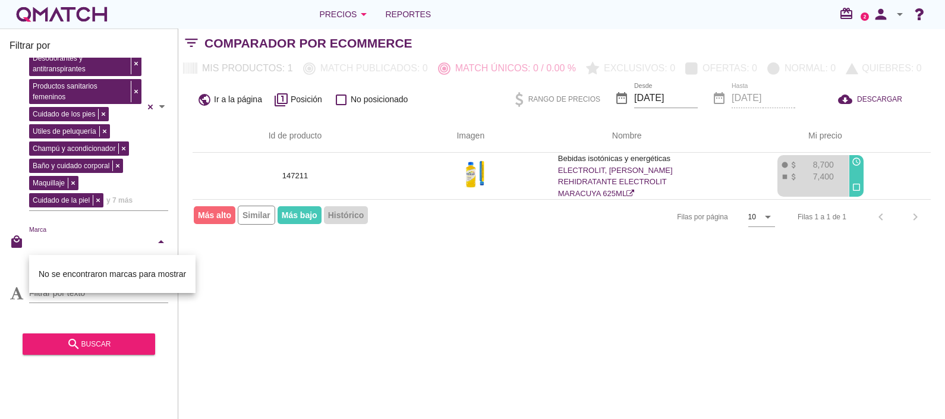
click at [166, 240] on icon "arrow_drop_down" at bounding box center [161, 242] width 14 height 14
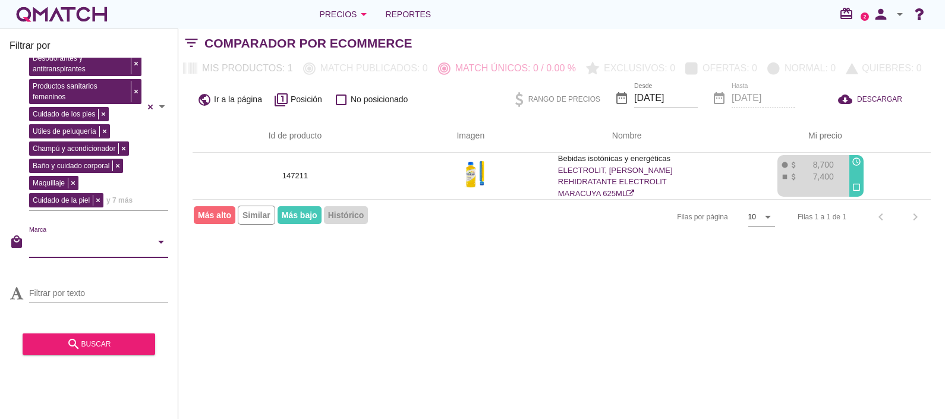
drag, startPoint x: 160, startPoint y: 240, endPoint x: 148, endPoint y: 254, distance: 18.9
click at [157, 241] on icon "arrow_drop_down" at bounding box center [161, 242] width 14 height 14
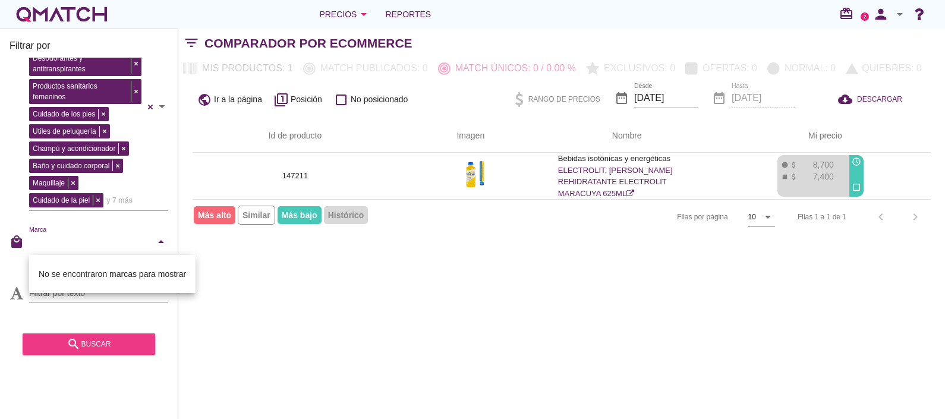
click at [94, 350] on div "search buscar" at bounding box center [88, 344] width 113 height 14
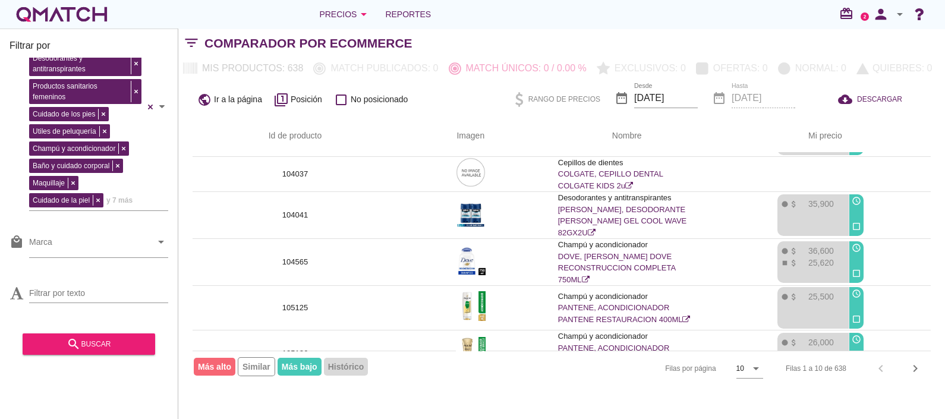
scroll to position [241, 0]
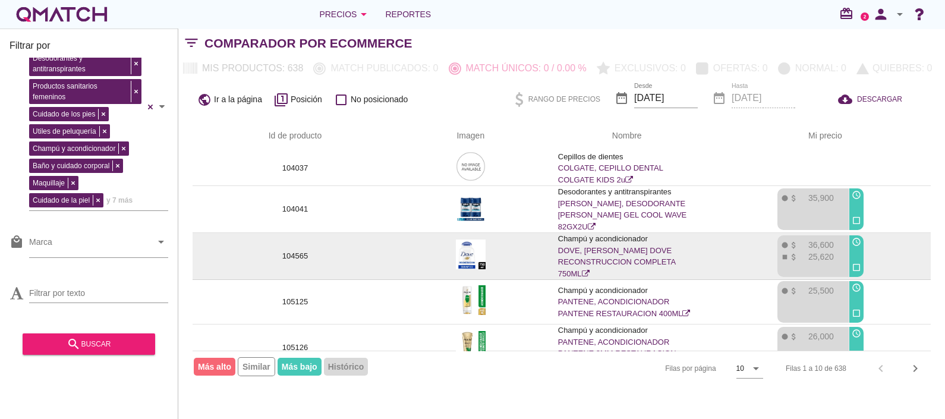
click at [583, 246] on link "DOVE, SHAMPOO DOVE RECONSTRUCCION COMPLETA 750ML" at bounding box center [617, 262] width 118 height 32
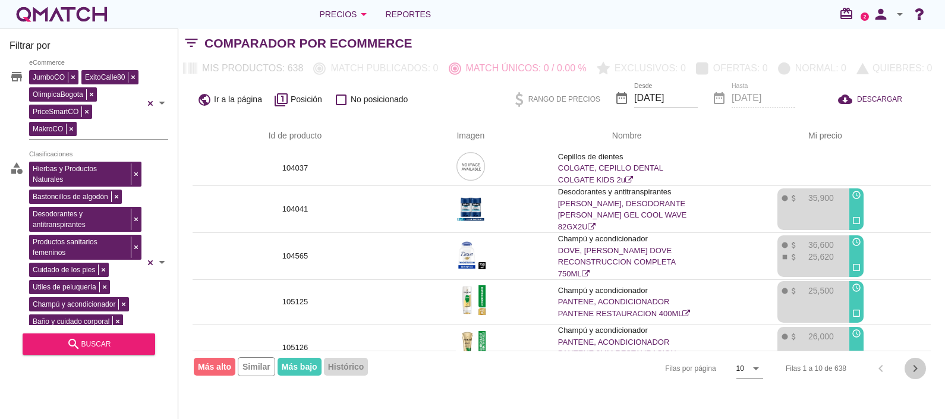
click at [911, 368] on icon "chevron_right" at bounding box center [915, 368] width 14 height 14
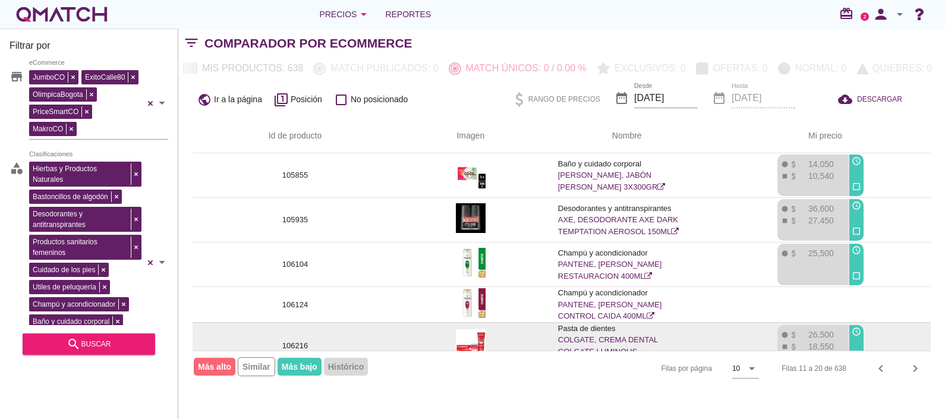
scroll to position [237, 0]
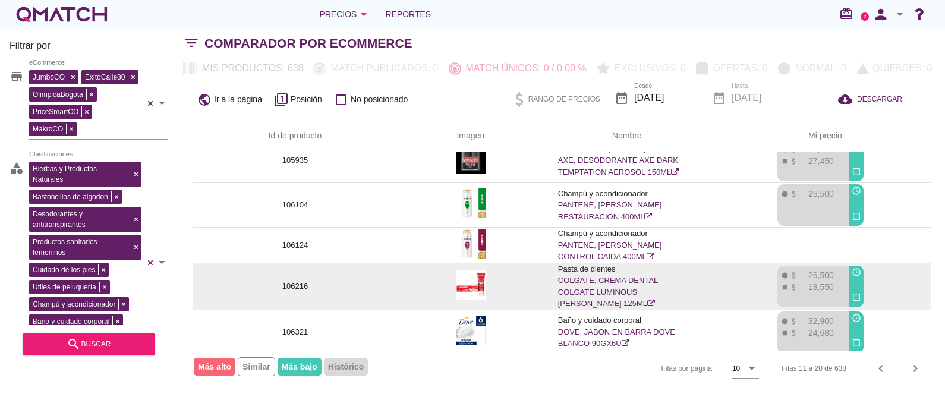
click at [594, 282] on link "COLGATE, CREMA DENTAL COLGATE LUMINOUS WHITE 125ML" at bounding box center [608, 292] width 100 height 32
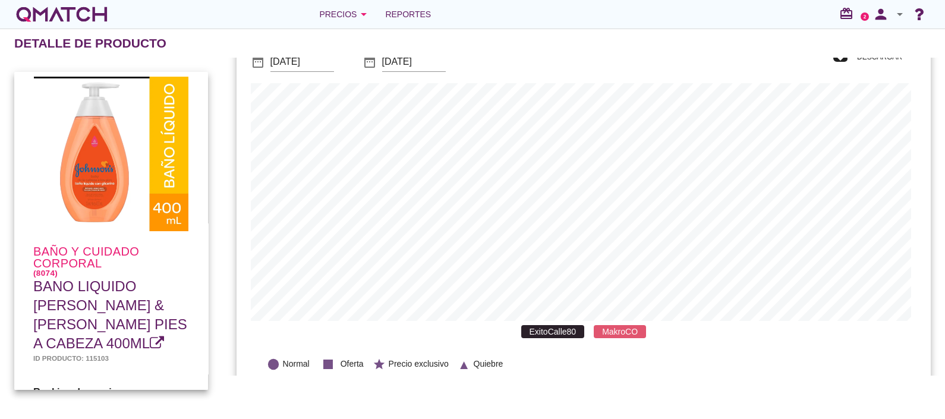
scroll to position [60, 0]
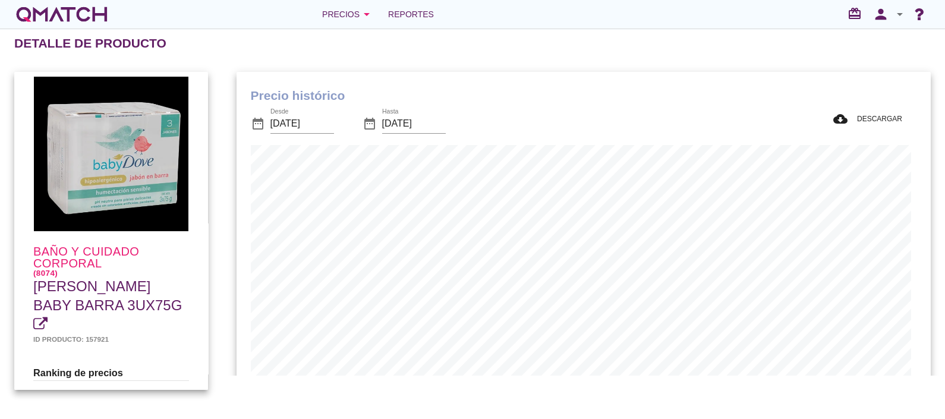
click at [606, 68] on div "Precio histórico date_range Desde 2025-09-07 date_range Hasta 2025-10-07 cloud_…" at bounding box center [583, 267] width 722 height 418
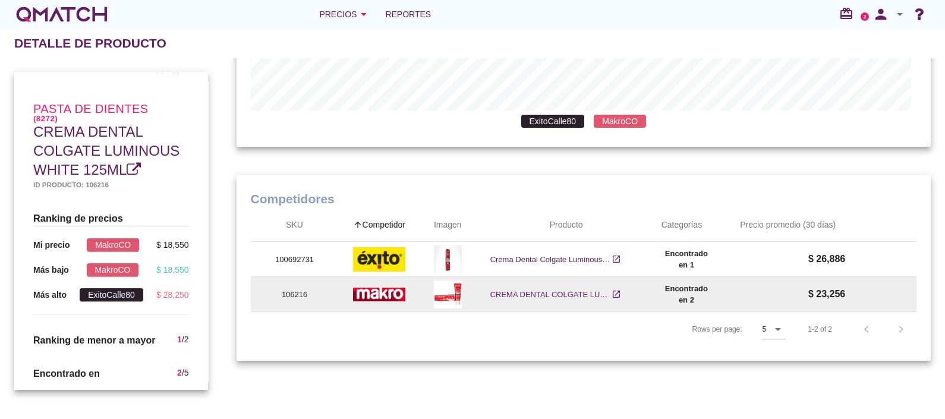
click at [290, 289] on p "106216" at bounding box center [294, 295] width 59 height 12
copy p "106216"
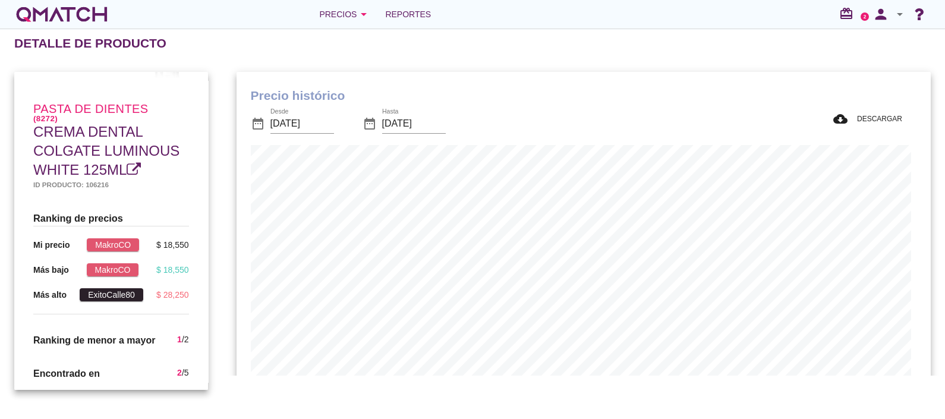
click at [533, 53] on div "Detalle de producto" at bounding box center [479, 43] width 930 height 29
